Goal: Transaction & Acquisition: Purchase product/service

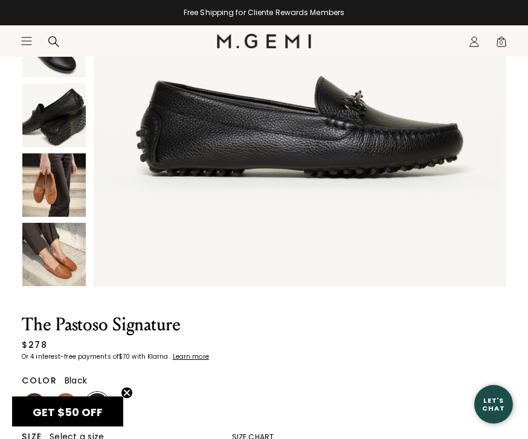
scroll to position [253, 0]
click at [105, 408] on img at bounding box center [97, 404] width 22 height 22
click at [101, 402] on img at bounding box center [97, 404] width 22 height 22
click at [72, 405] on img at bounding box center [66, 404] width 22 height 22
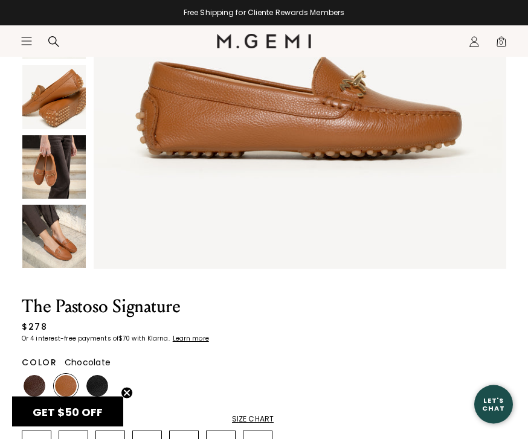
scroll to position [271, 0]
click at [34, 383] on img at bounding box center [35, 386] width 22 height 22
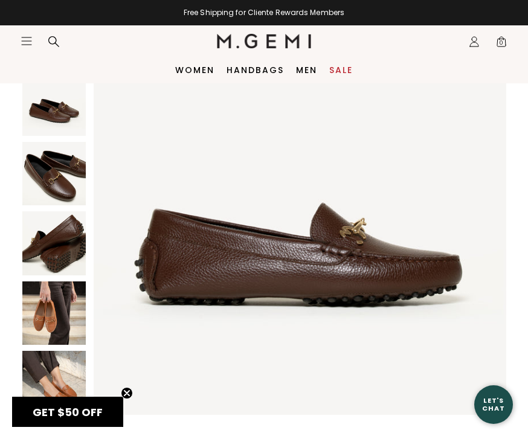
scroll to position [124, 0]
click at [69, 181] on img at bounding box center [53, 174] width 63 height 63
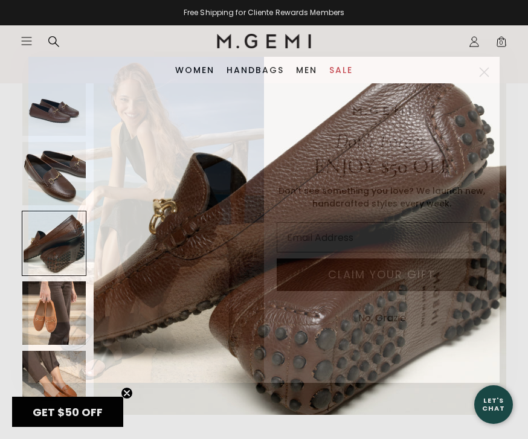
scroll to position [1250, 0]
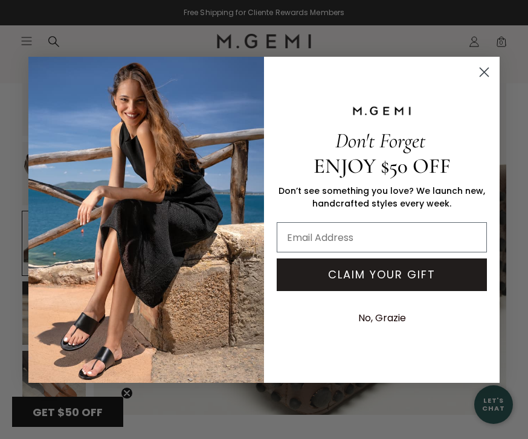
click at [393, 328] on button "No, Grazie" at bounding box center [382, 318] width 60 height 30
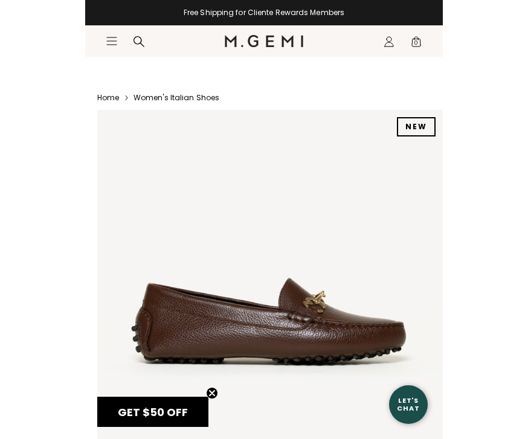
scroll to position [13, 0]
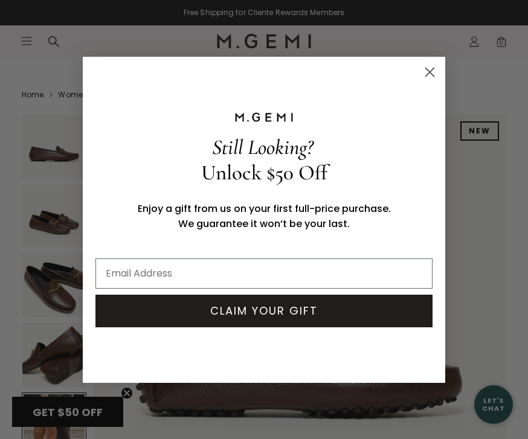
click at [430, 74] on circle "Close dialog" at bounding box center [430, 72] width 20 height 20
